Goal: Ask a question

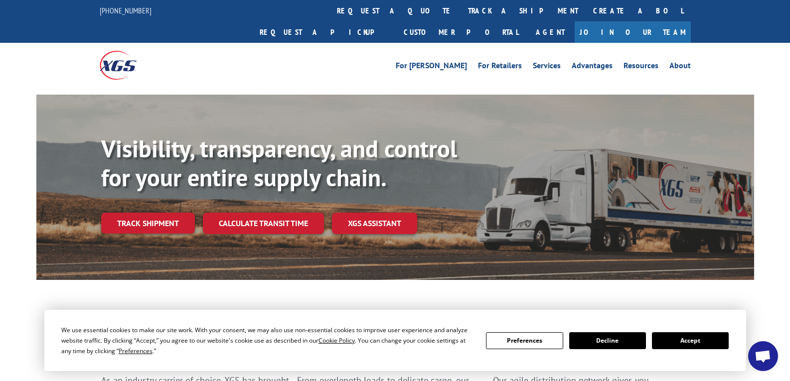
click at [760, 357] on span "Open chat" at bounding box center [763, 358] width 16 height 14
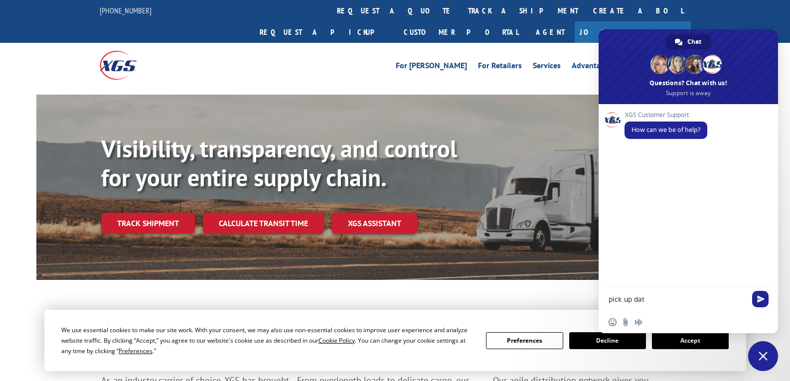
type textarea "pick up date"
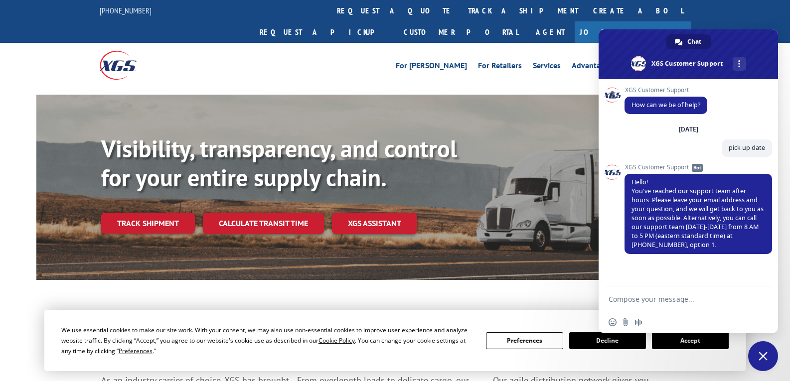
click at [757, 353] on span "Close chat" at bounding box center [764, 357] width 30 height 30
